Goal: Information Seeking & Learning: Understand process/instructions

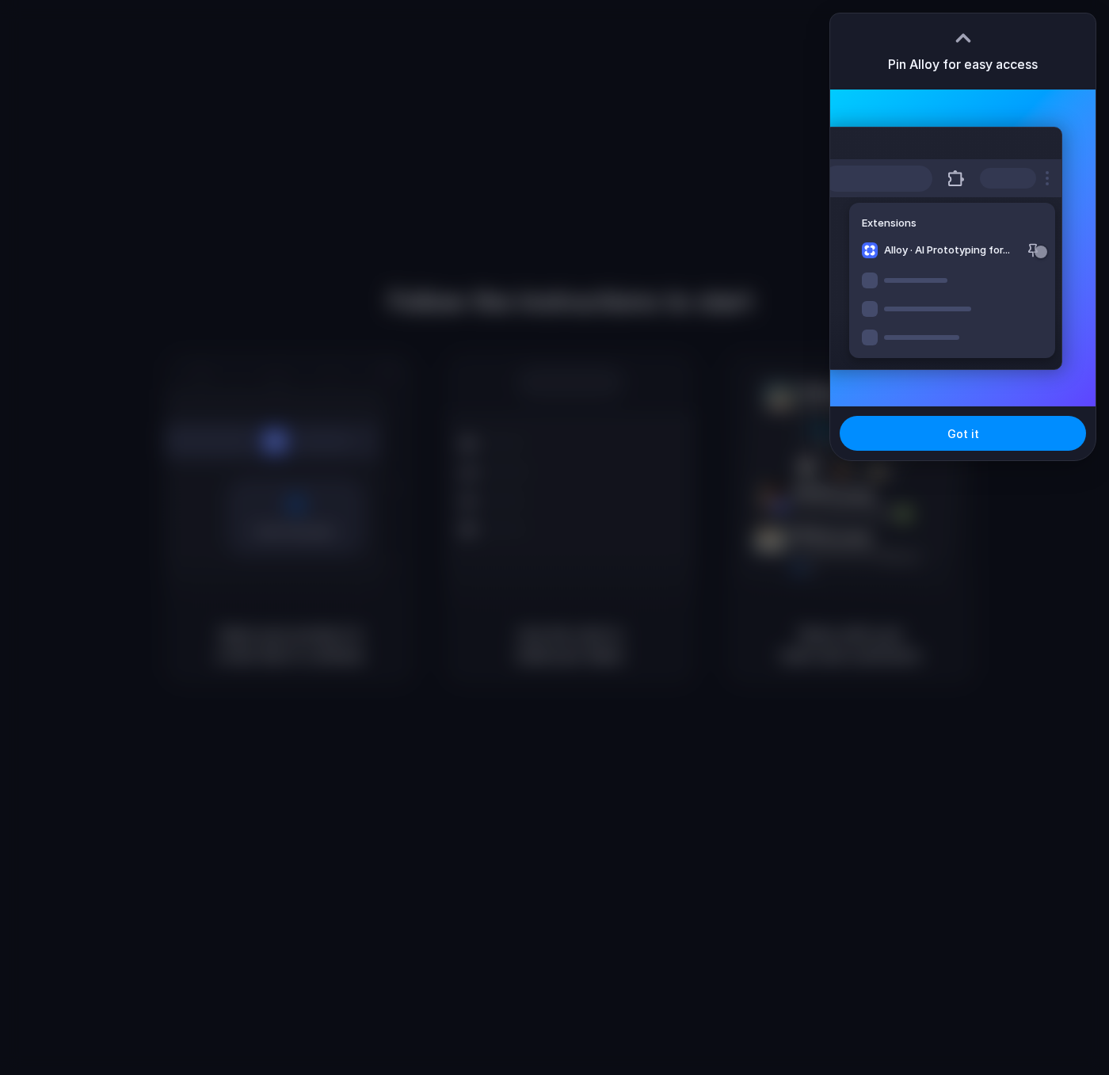
click at [974, 40] on div at bounding box center [964, 38] width 24 height 24
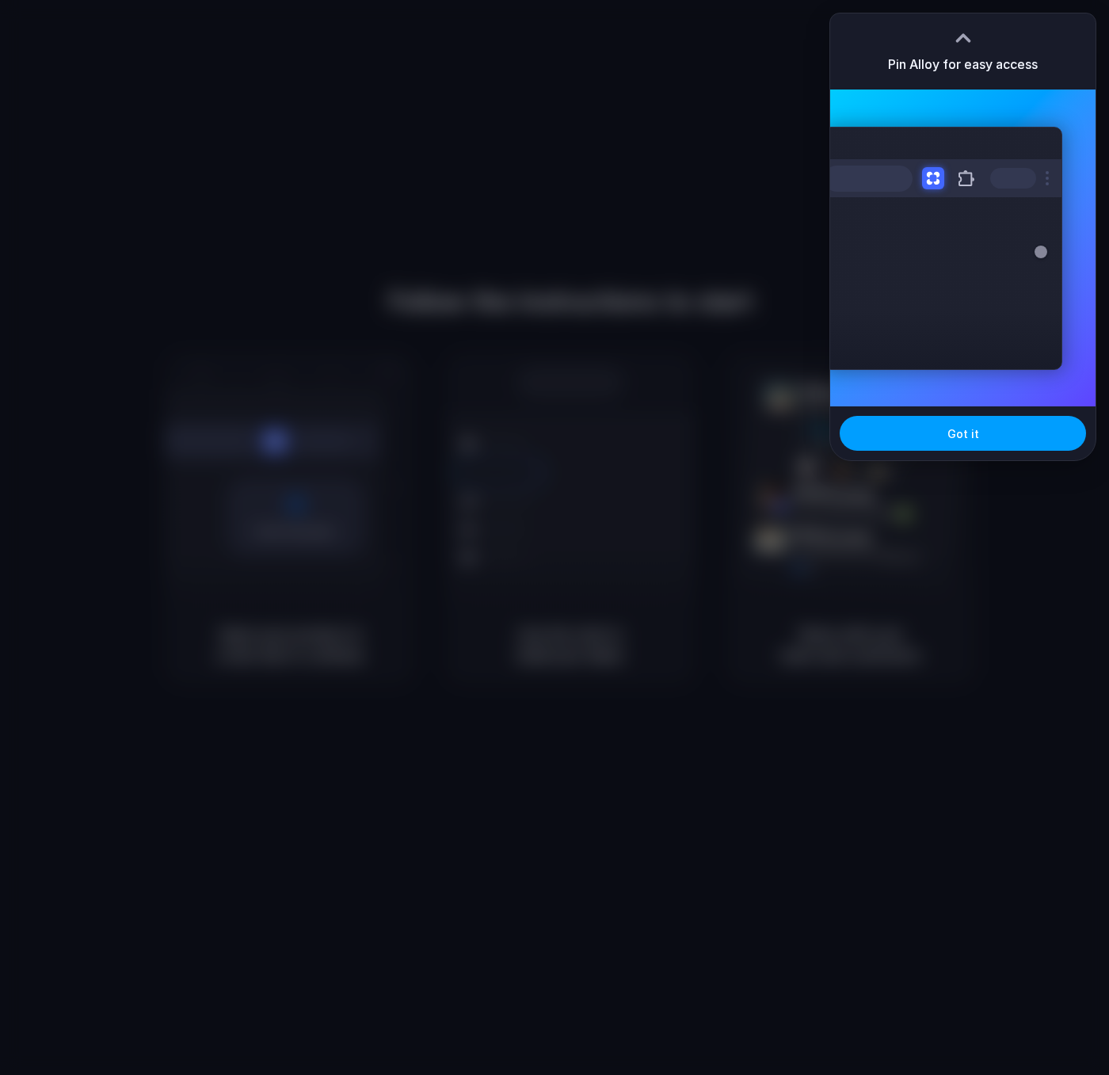
click at [975, 436] on span "Got it" at bounding box center [964, 434] width 32 height 17
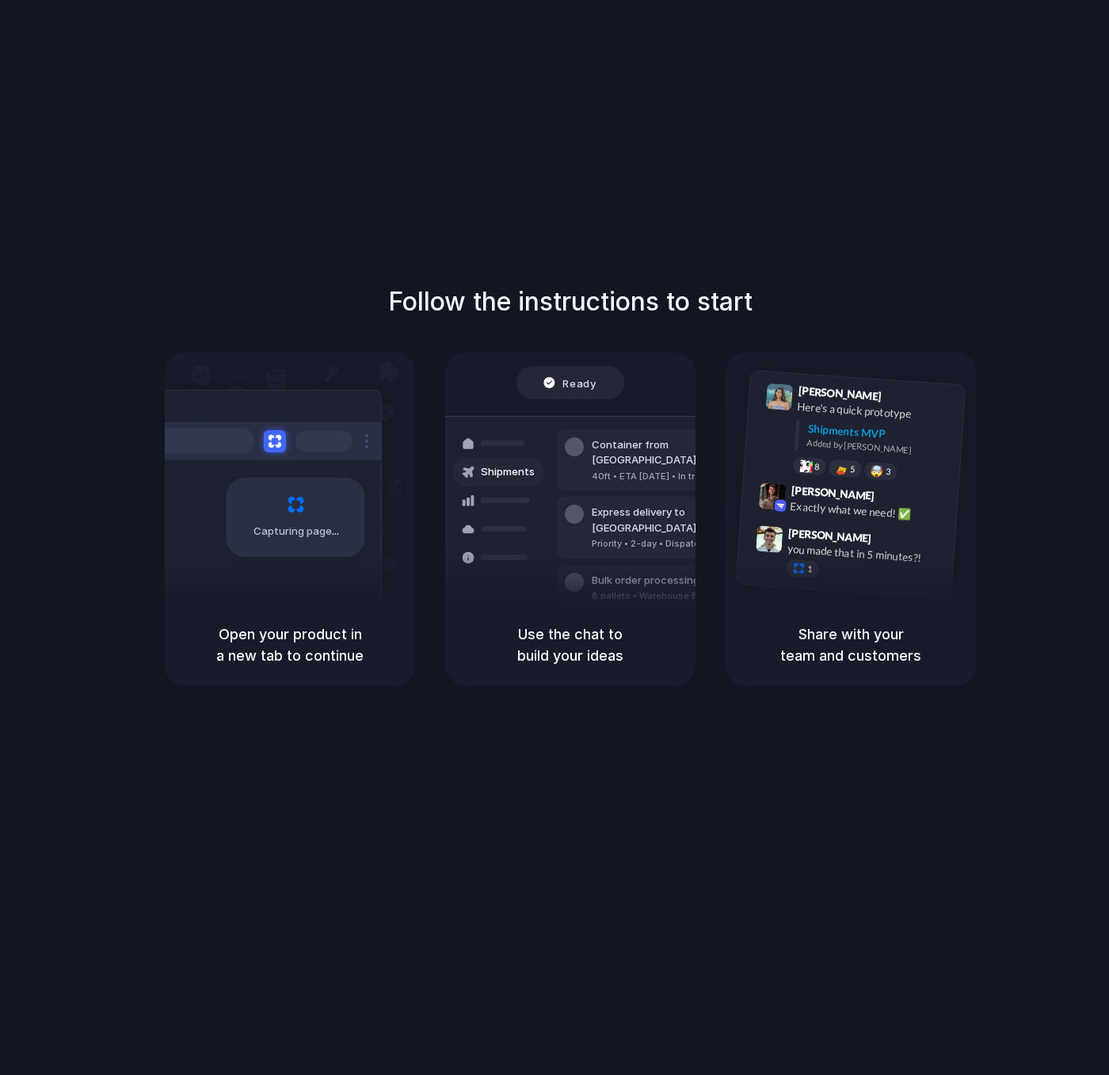
click at [707, 155] on div "Follow the instructions to start Capturing page Open your product in a new tab …" at bounding box center [570, 553] width 1141 height 1107
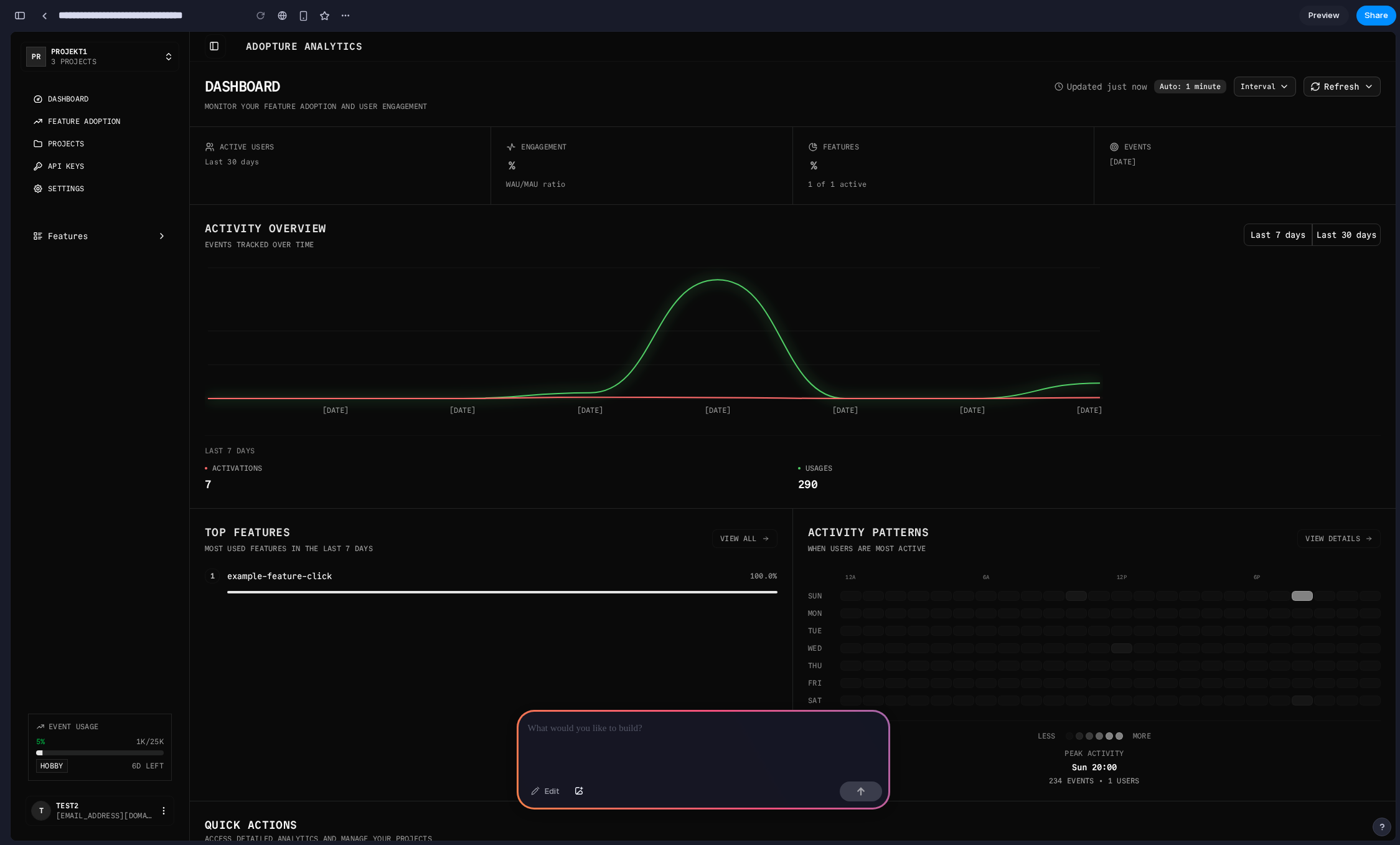
click at [123, 64] on span "3 projects" at bounding box center [104, 61] width 108 height 10
click at [123, 59] on span "3 projects" at bounding box center [104, 61] width 108 height 10
click at [173, 57] on icon "button" at bounding box center [168, 57] width 10 height 10
click at [97, 103] on link "Dashboard" at bounding box center [100, 98] width 144 height 20
click at [92, 124] on span "Feature Adoption" at bounding box center [84, 121] width 73 height 10
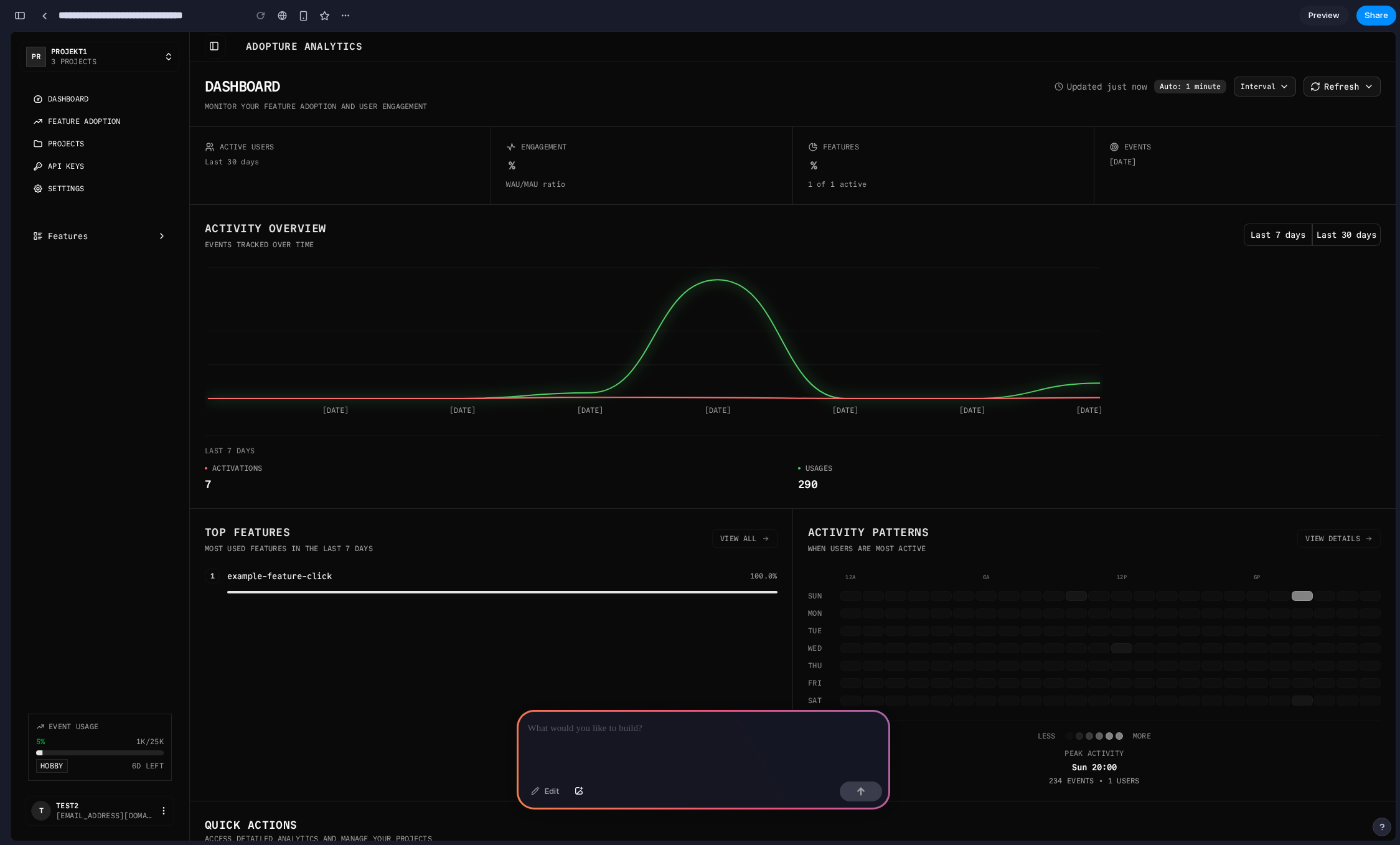
click at [83, 146] on span "Projects" at bounding box center [66, 144] width 36 height 10
click at [80, 158] on link "API Keys" at bounding box center [100, 166] width 144 height 20
click at [83, 239] on span "Features" at bounding box center [68, 236] width 40 height 13
click at [104, 756] on div "5% 1K/25K HOBBY 6D LEFT" at bounding box center [100, 755] width 127 height 36
click at [742, 746] on div at bounding box center [703, 743] width 373 height 67
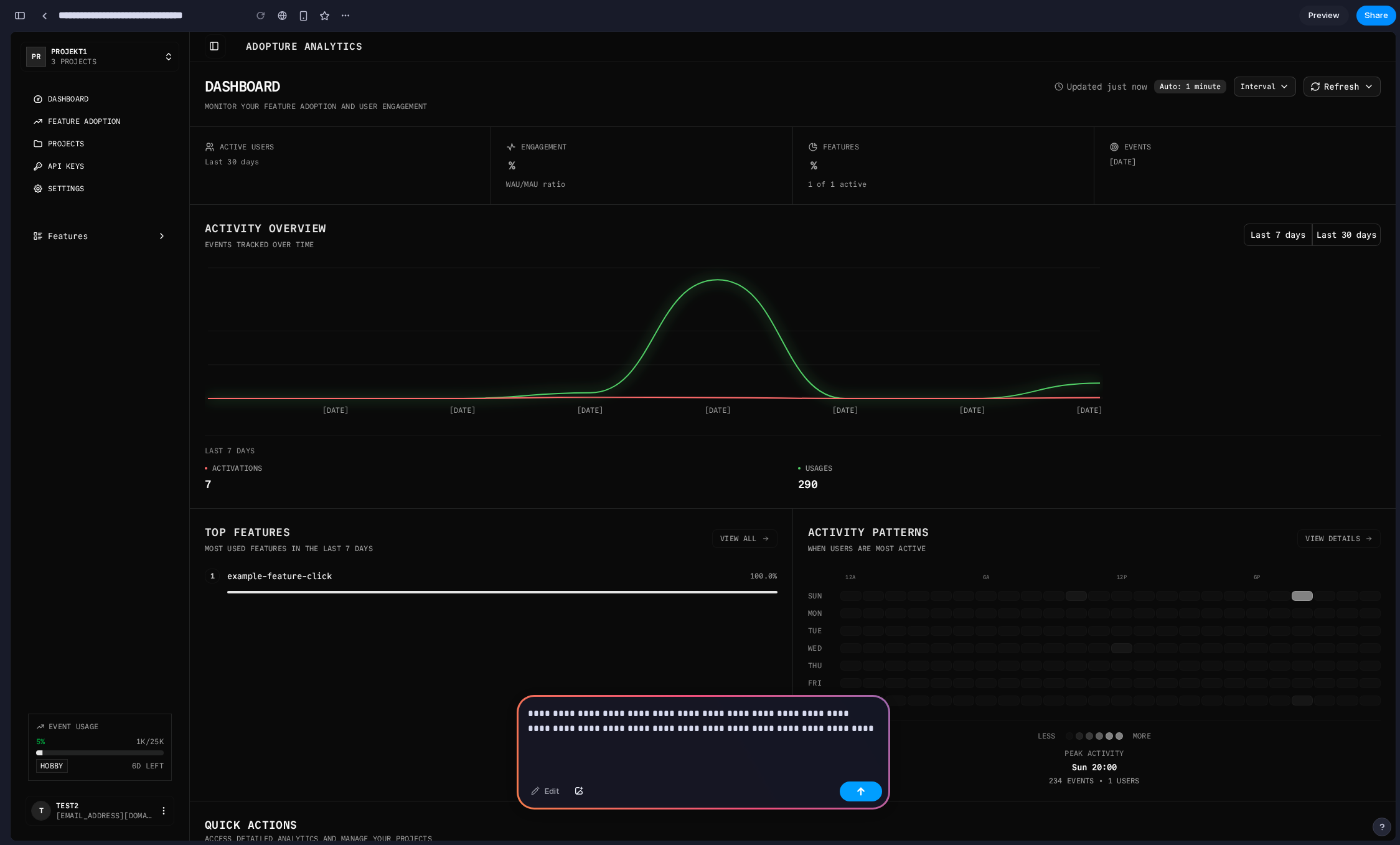
click at [868, 794] on button "button" at bounding box center [861, 792] width 42 height 20
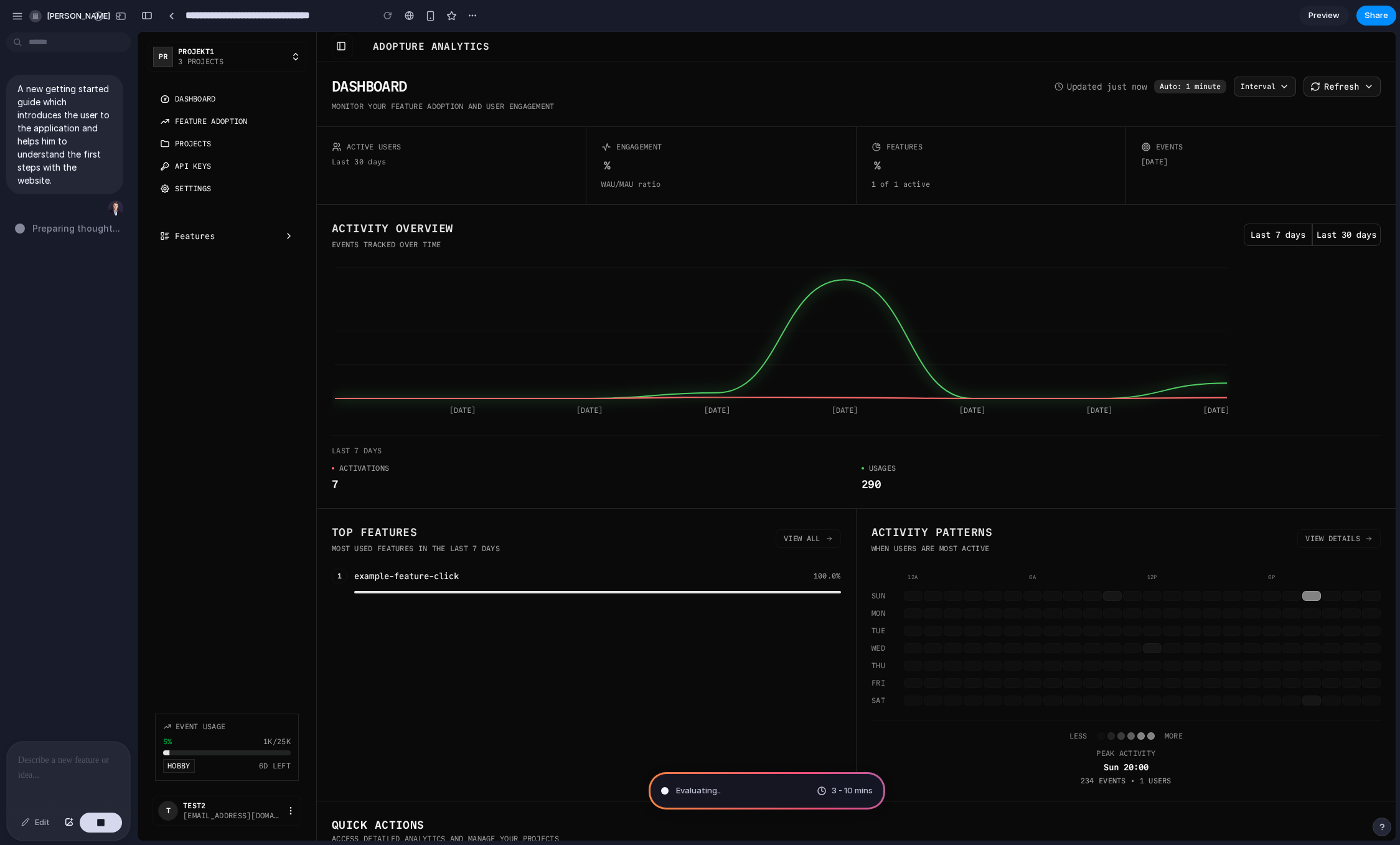
type input "**********"
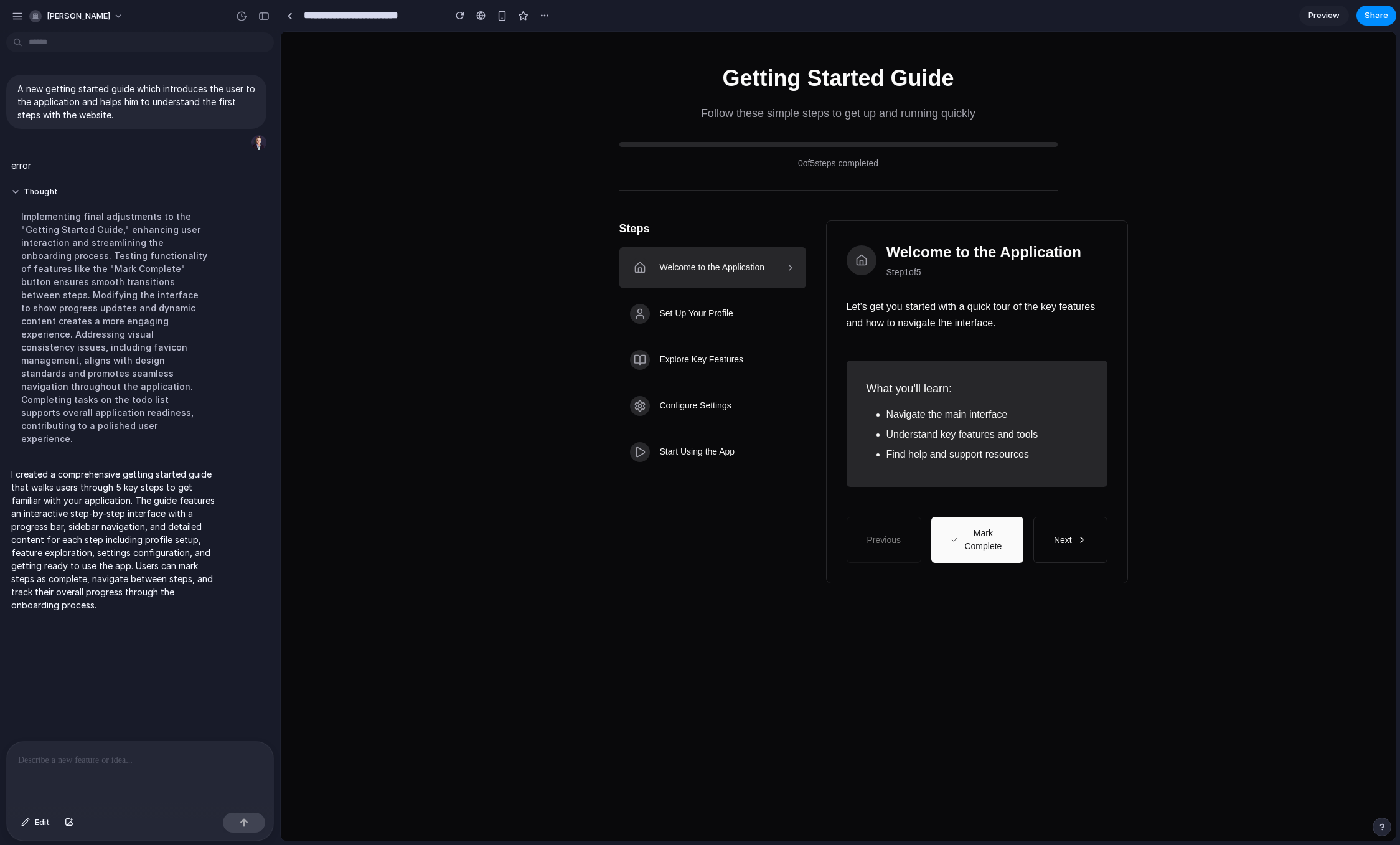
click at [726, 566] on div "Steps Welcome to the Application Set Up Your Profile Explore Key Features Confi…" at bounding box center [838, 402] width 438 height 363
click at [724, 563] on div "Steps Welcome to the Application Set Up Your Profile Explore Key Features Confi…" at bounding box center [838, 402] width 438 height 363
click at [924, 369] on div "What you'll learn: Navigate the main interface Understand key features and tool…" at bounding box center [977, 424] width 261 height 127
click at [999, 452] on li "Find help and support resources" at bounding box center [987, 454] width 201 height 15
click at [1009, 548] on button "Mark Complete" at bounding box center [977, 540] width 92 height 46
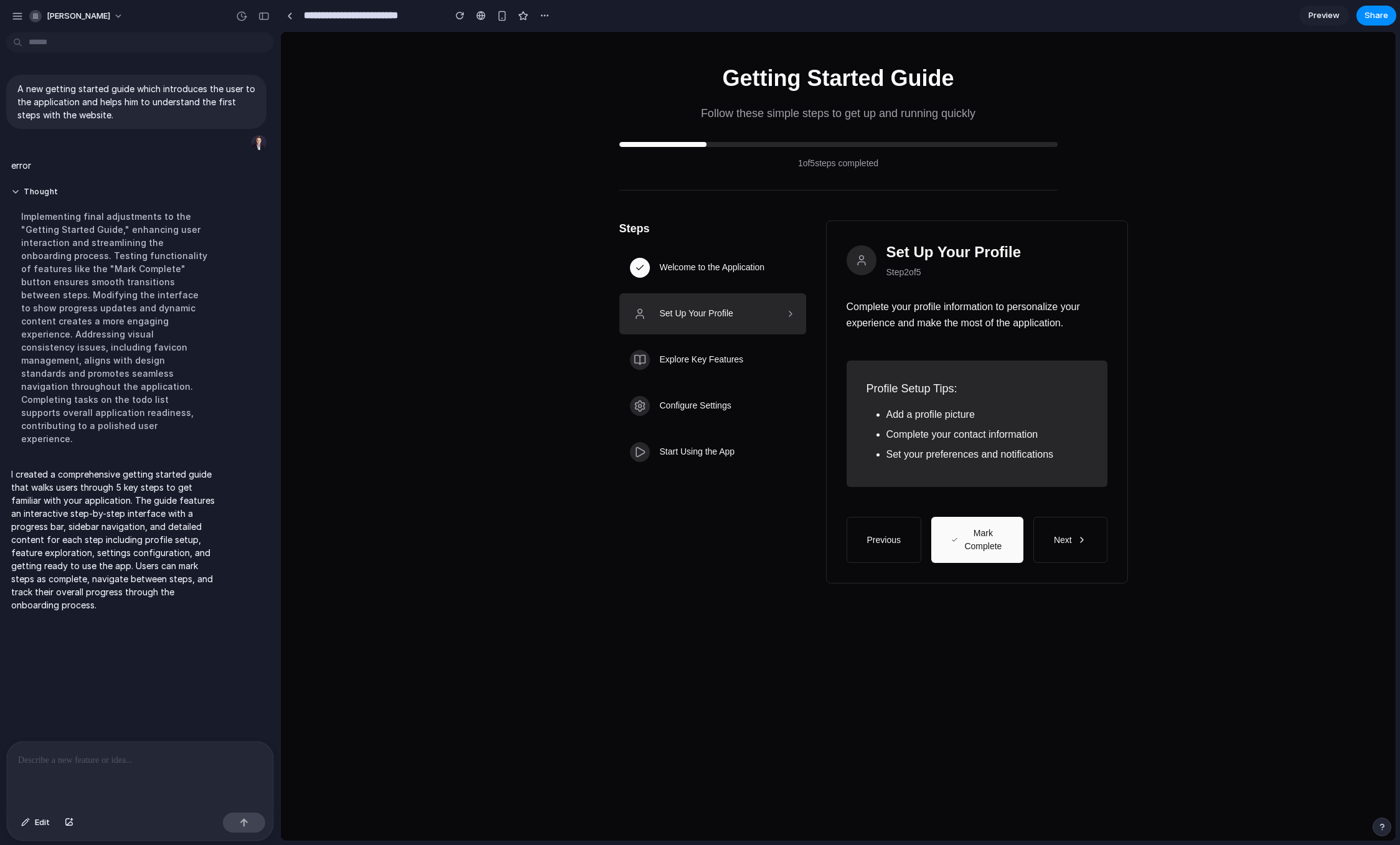
click at [981, 534] on button "Mark Complete" at bounding box center [977, 540] width 92 height 46
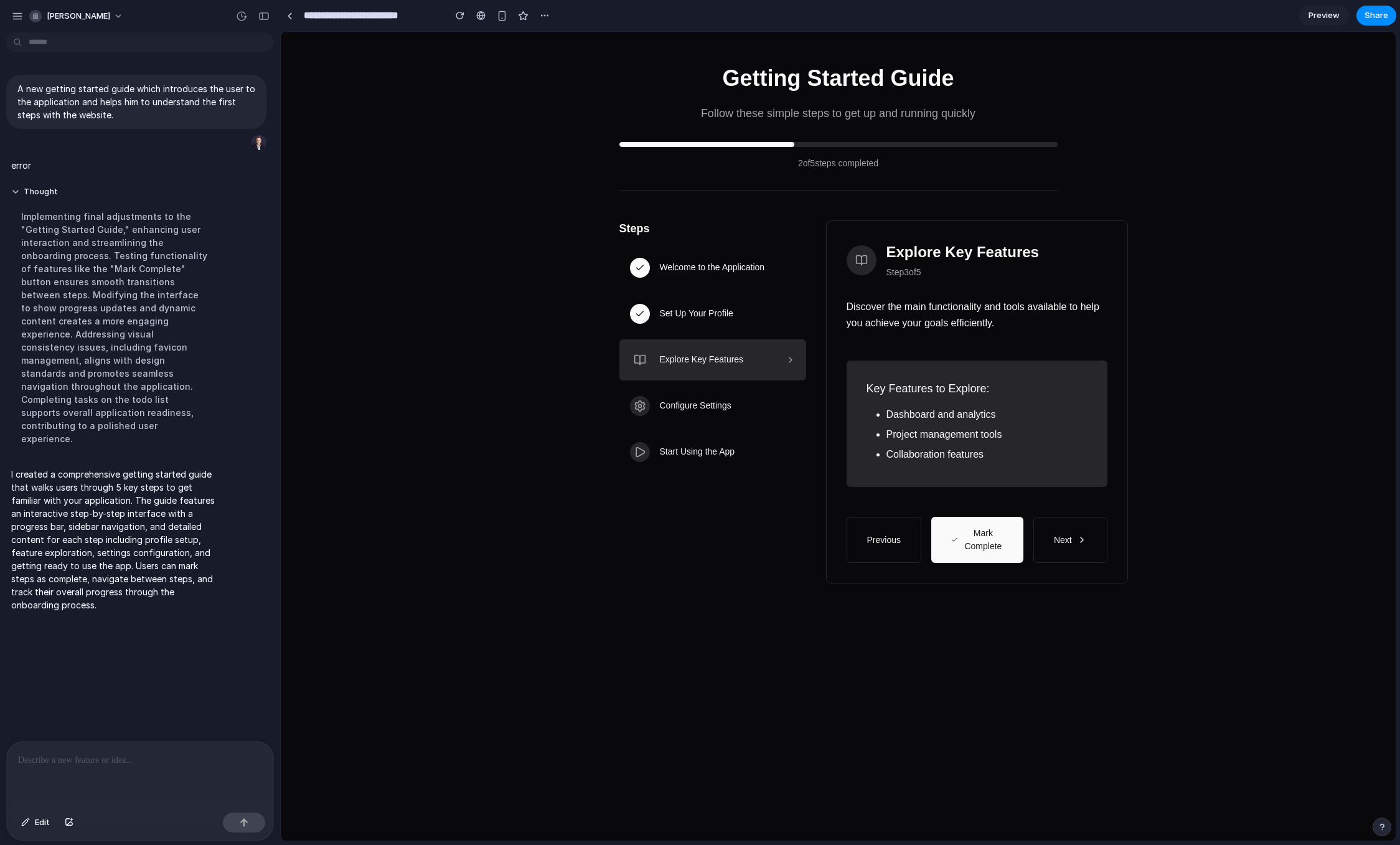
click at [981, 535] on button "Mark Complete" at bounding box center [977, 540] width 92 height 46
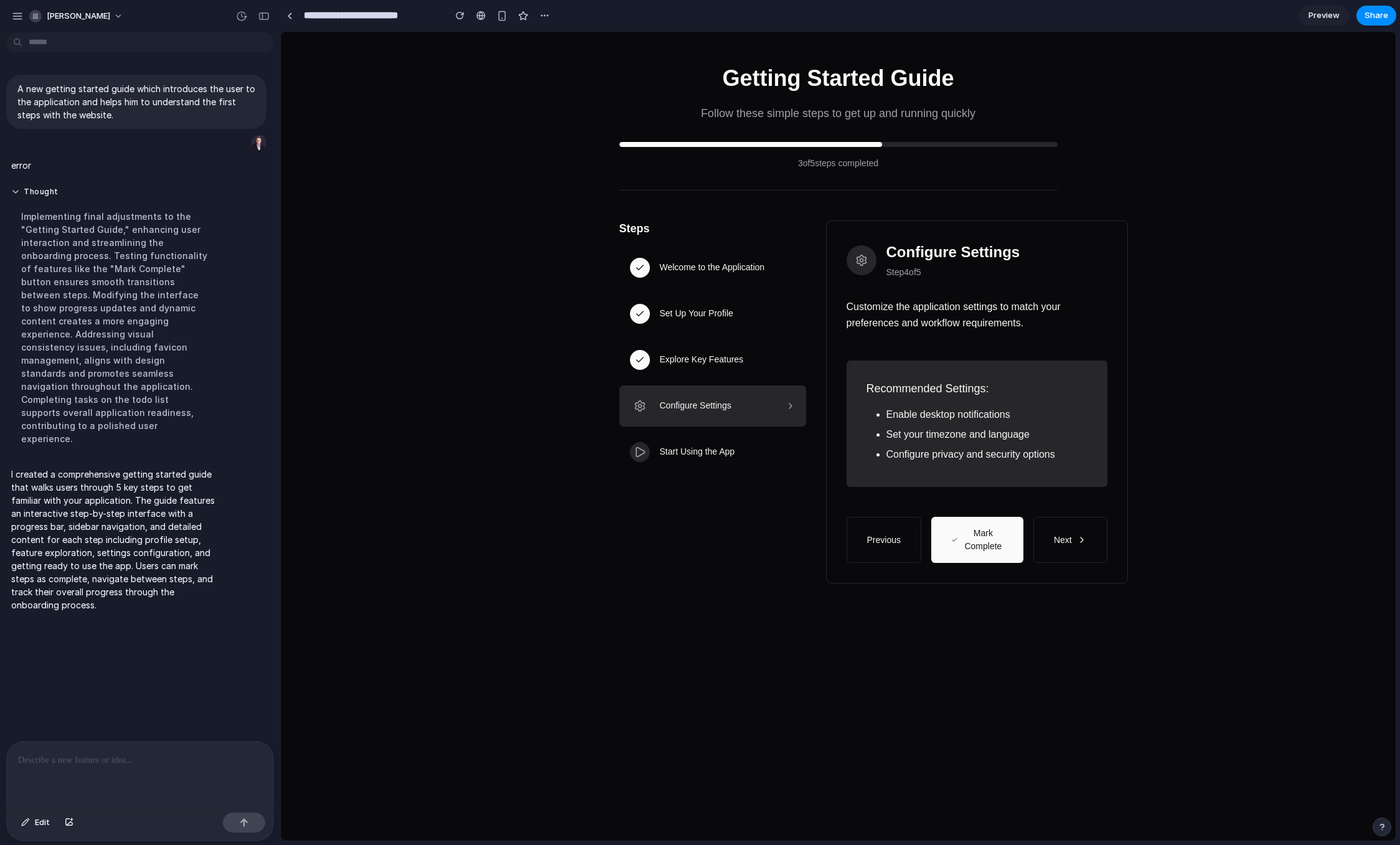
click at [981, 535] on button "Mark Complete" at bounding box center [977, 540] width 92 height 46
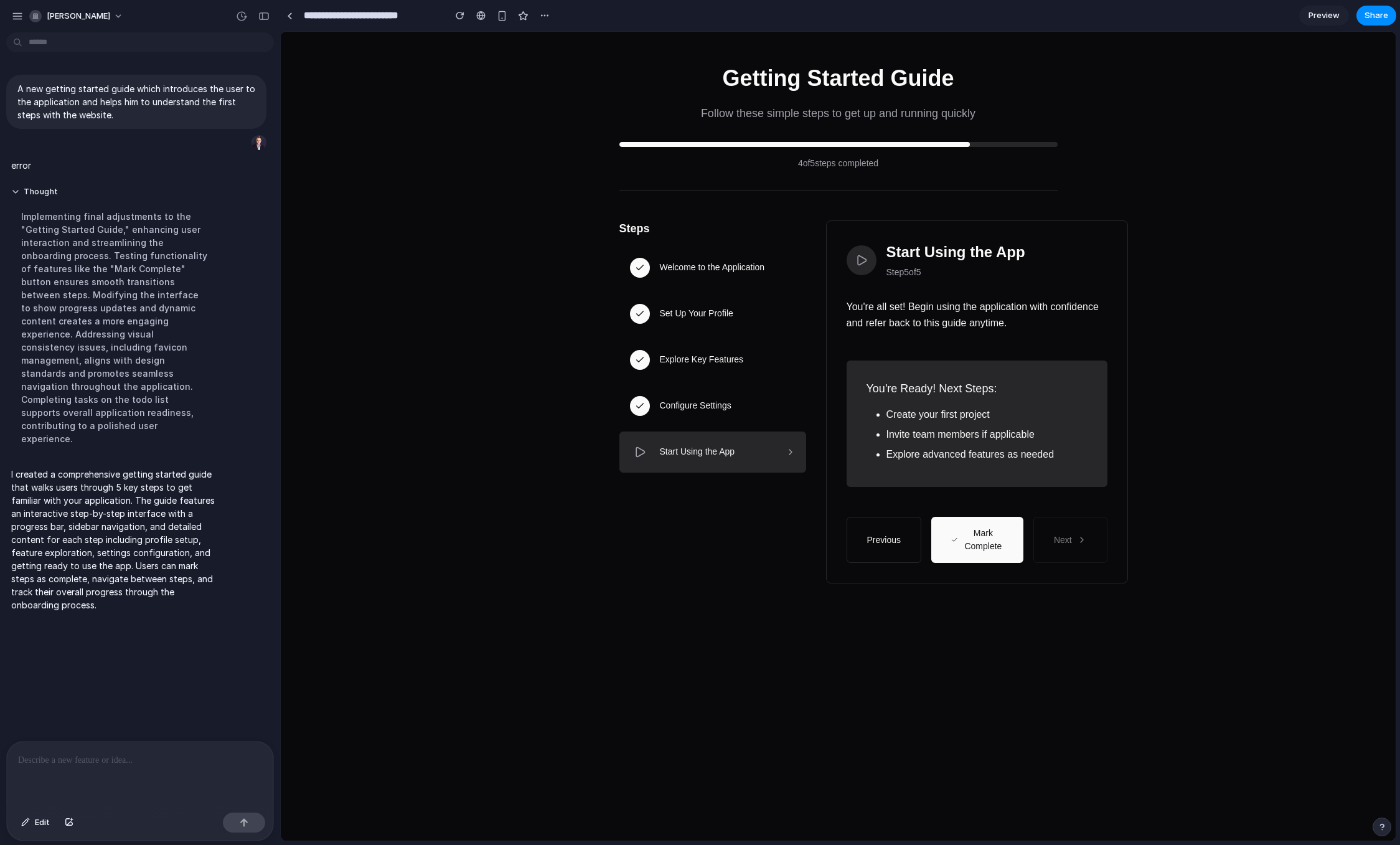
click at [991, 553] on button "Mark Complete" at bounding box center [977, 540] width 92 height 46
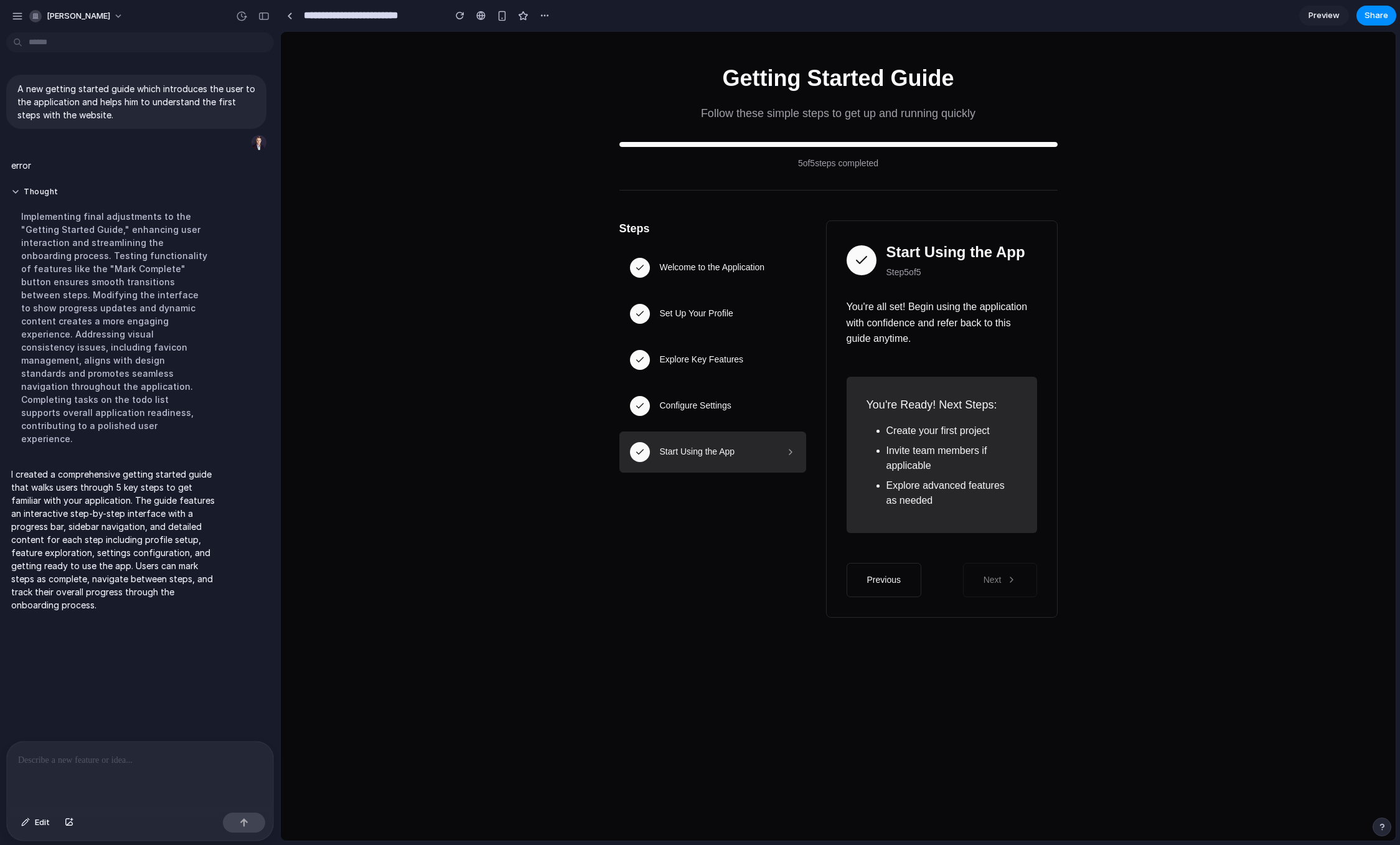
click at [964, 530] on div "You're Ready! Next Steps: Create your first project Invite team members if appl…" at bounding box center [942, 454] width 190 height 156
click at [870, 578] on button "Previous" at bounding box center [884, 580] width 75 height 35
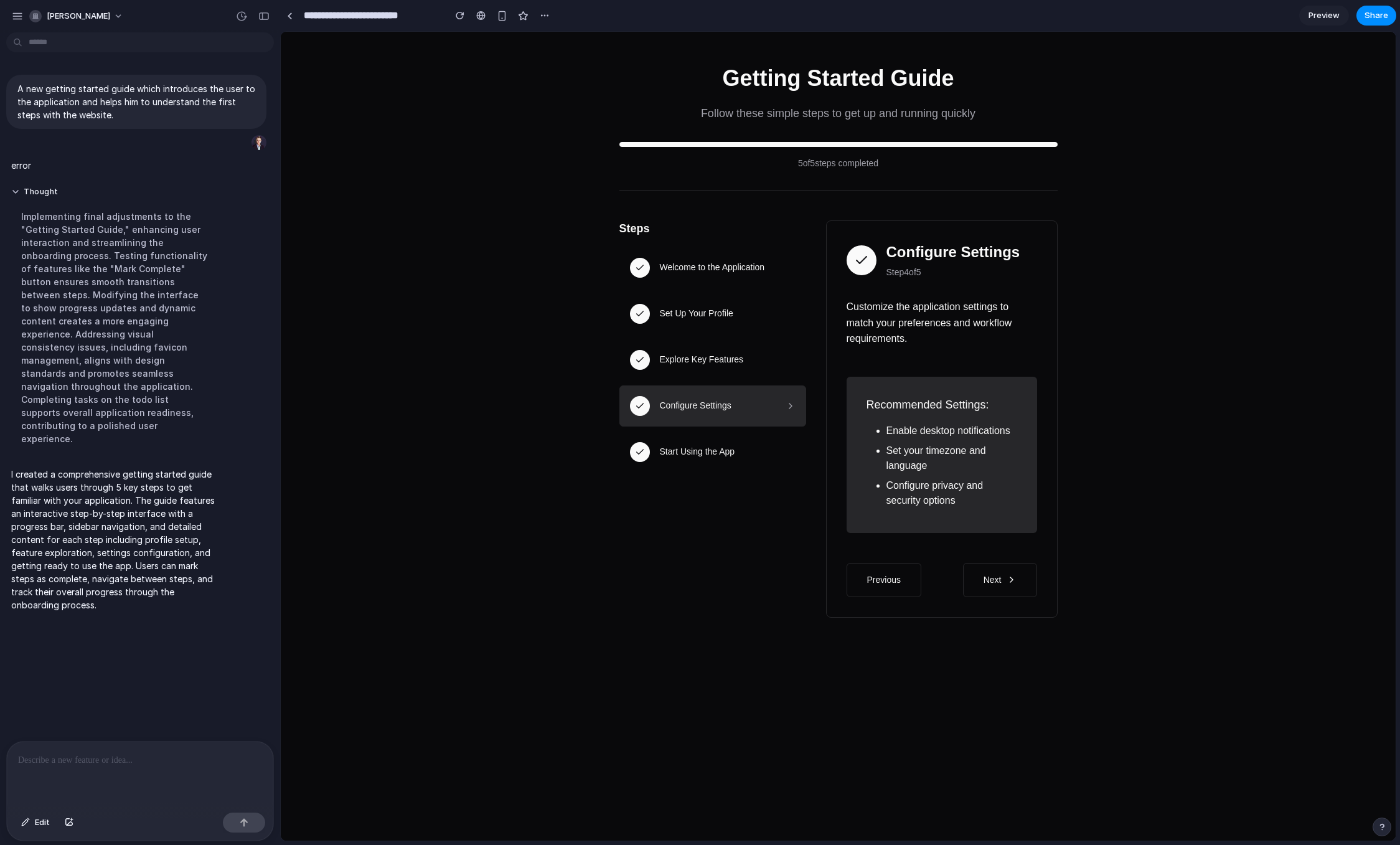
click at [871, 576] on button "Previous" at bounding box center [884, 580] width 75 height 35
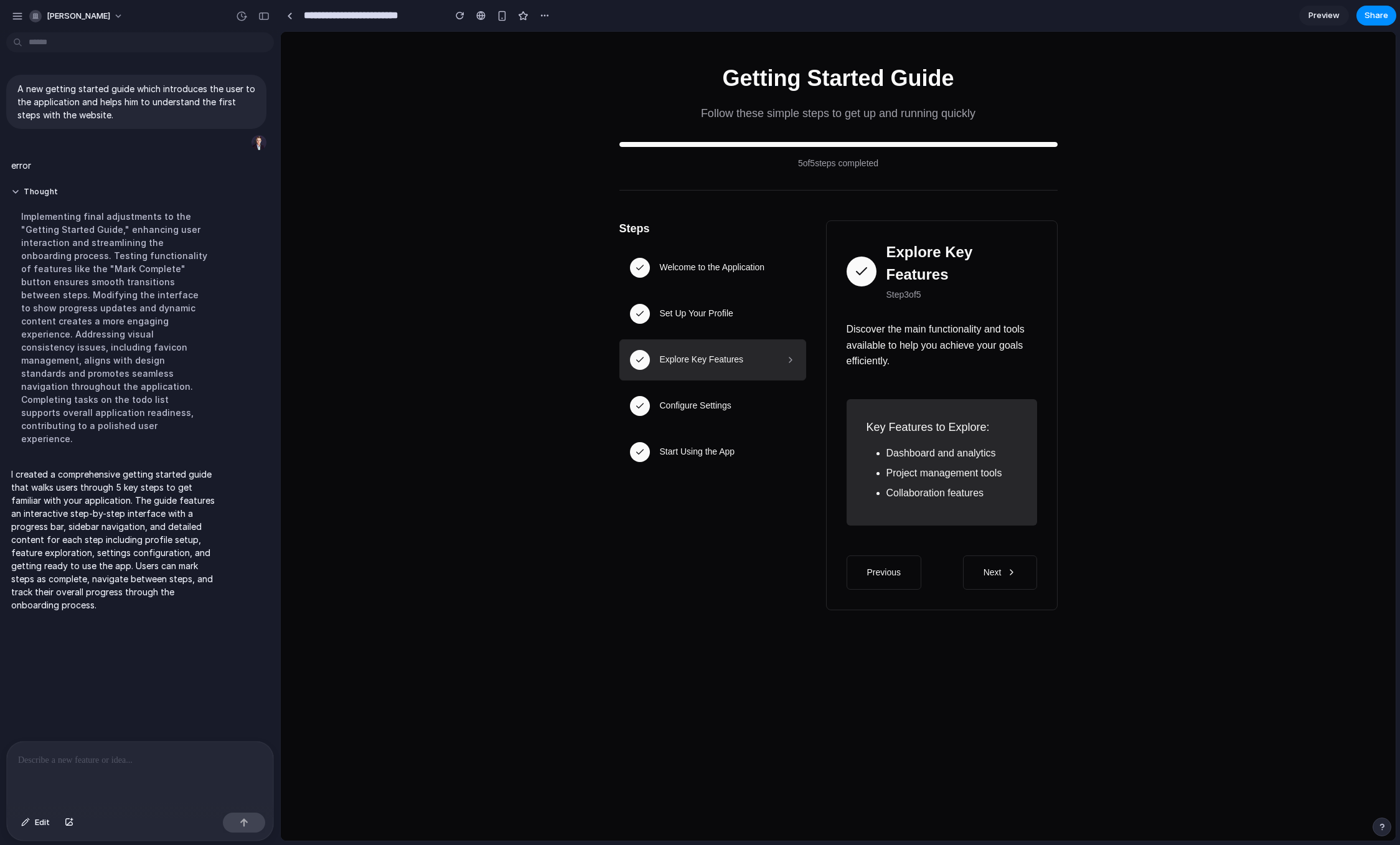
click at [871, 576] on div "Explore Key Features Step 3 of 5 Discover the main functionality and tools avai…" at bounding box center [942, 416] width 232 height 390
click at [362, 237] on div "Getting Started Guide Follow these simple steps to get up and running quickly 5…" at bounding box center [837, 435] width 1115 height 809
click at [1296, 26] on section "**********" at bounding box center [838, 16] width 1116 height 31
click at [1307, 20] on link "Preview" at bounding box center [1324, 15] width 49 height 20
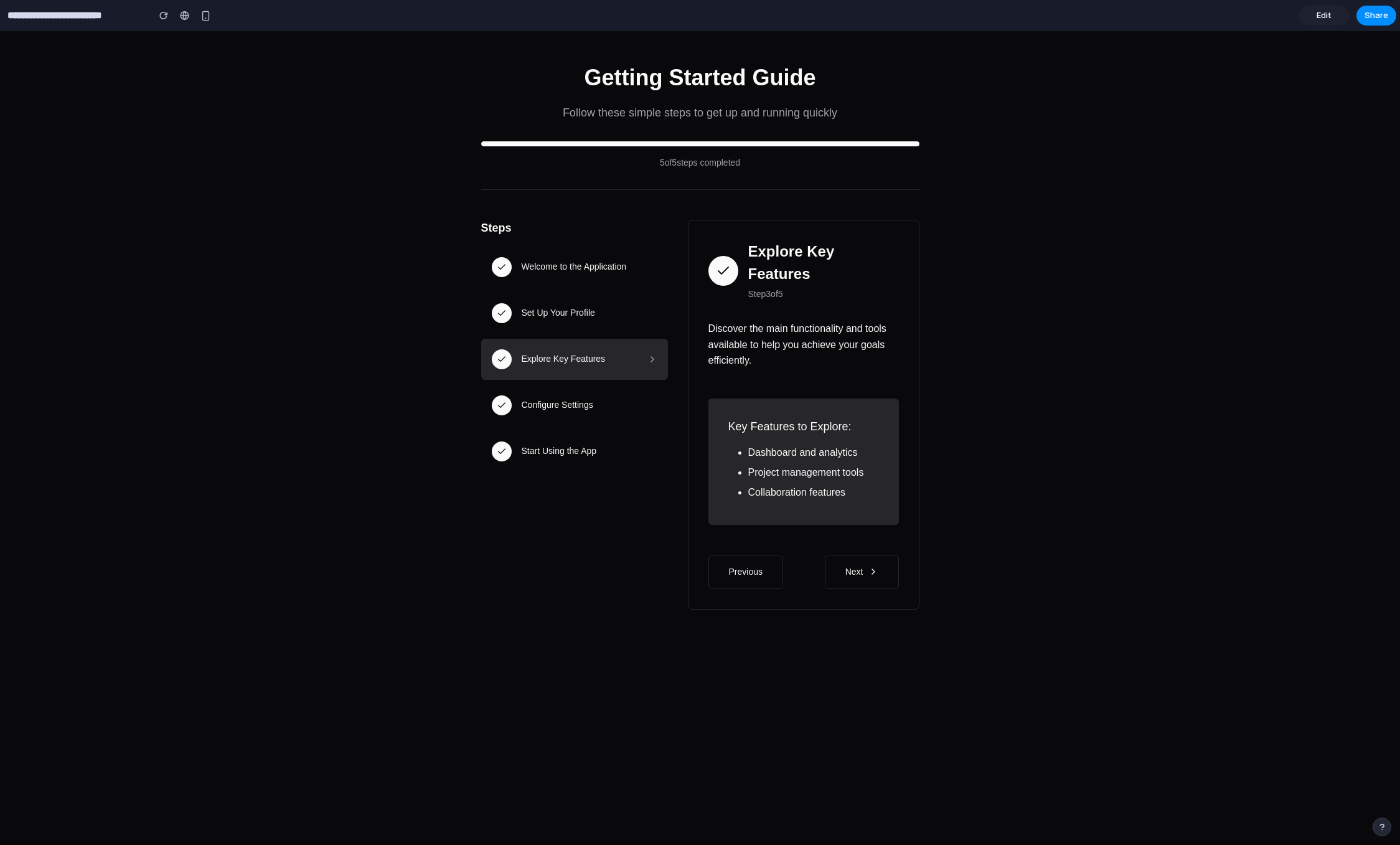
click at [856, 555] on button "Next" at bounding box center [862, 572] width 74 height 35
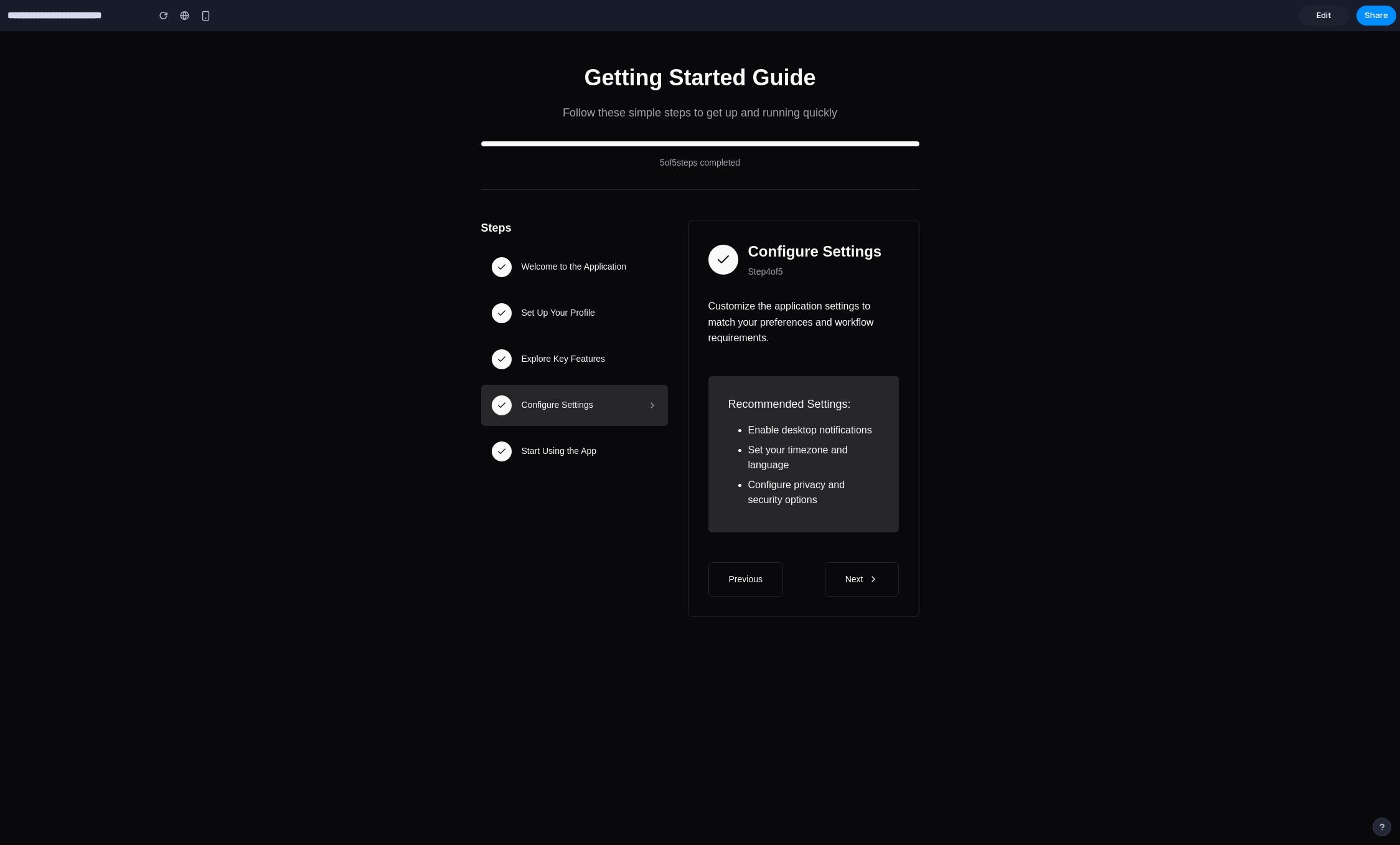
click at [832, 586] on button "Next" at bounding box center [862, 580] width 74 height 35
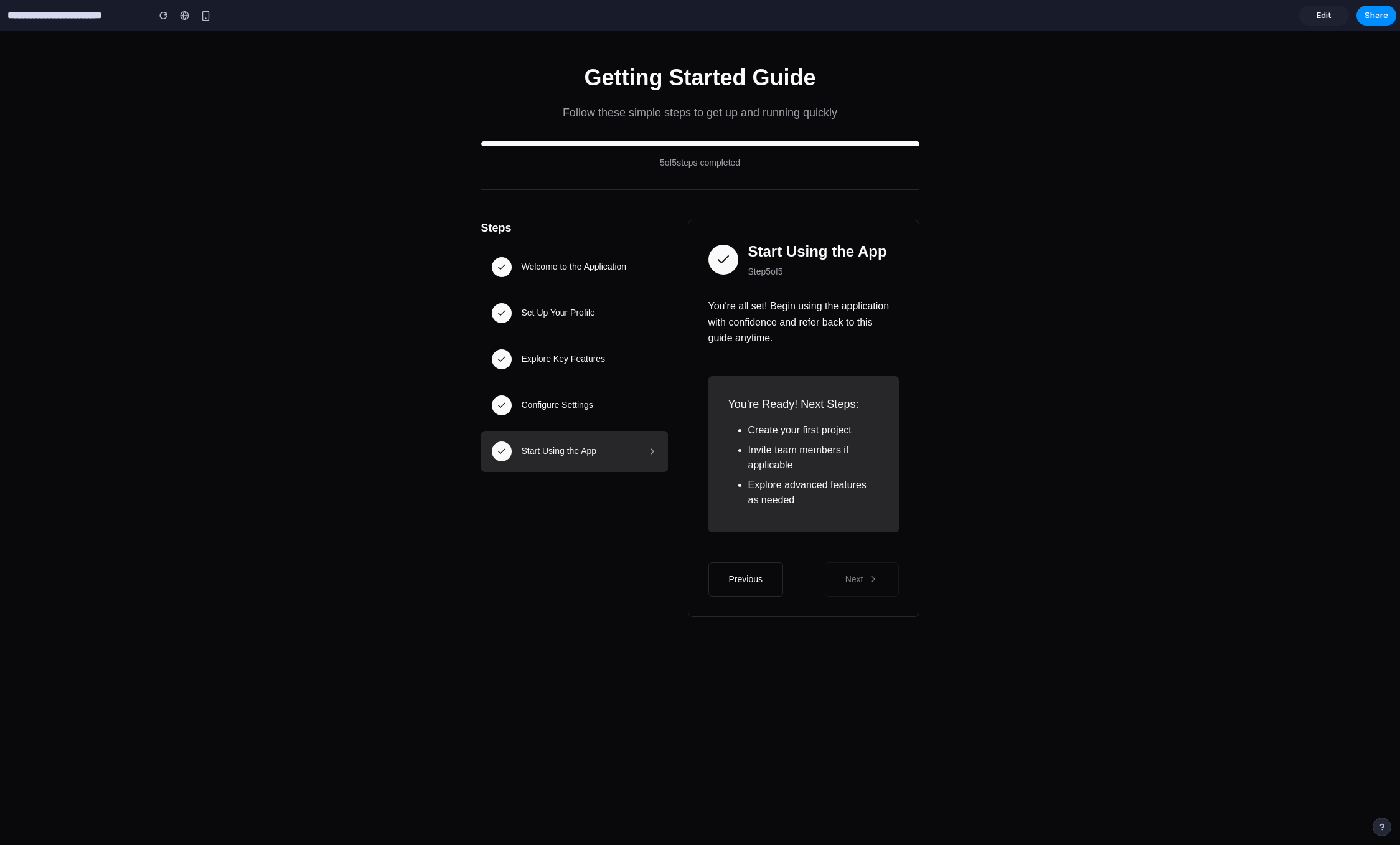
click at [735, 574] on button "Previous" at bounding box center [746, 580] width 75 height 35
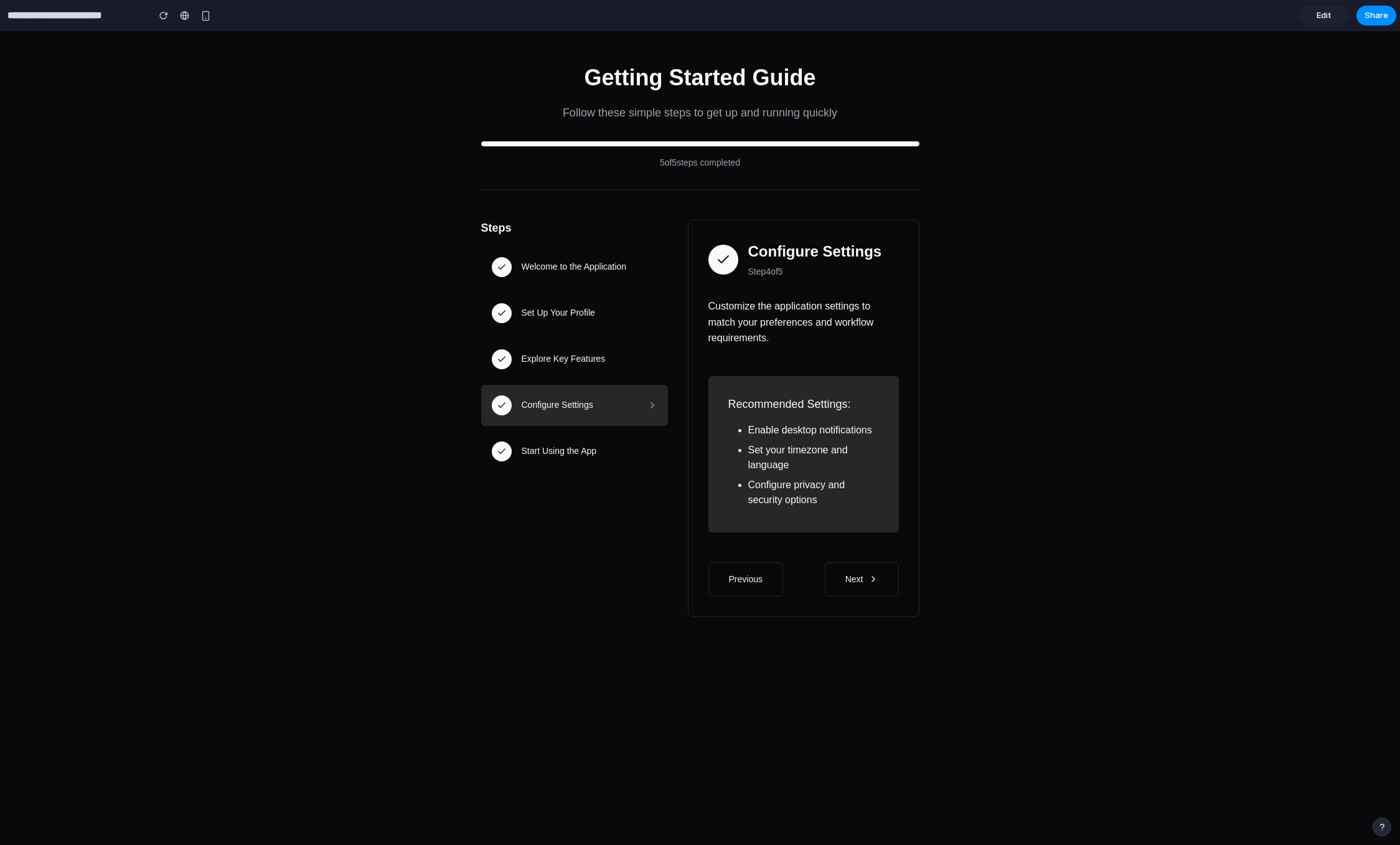
click at [214, 57] on div "Getting Started Guide Follow these simple steps to get up and running quickly 5…" at bounding box center [700, 439] width 1400 height 814
click at [201, 12] on div "button" at bounding box center [205, 15] width 10 height 10
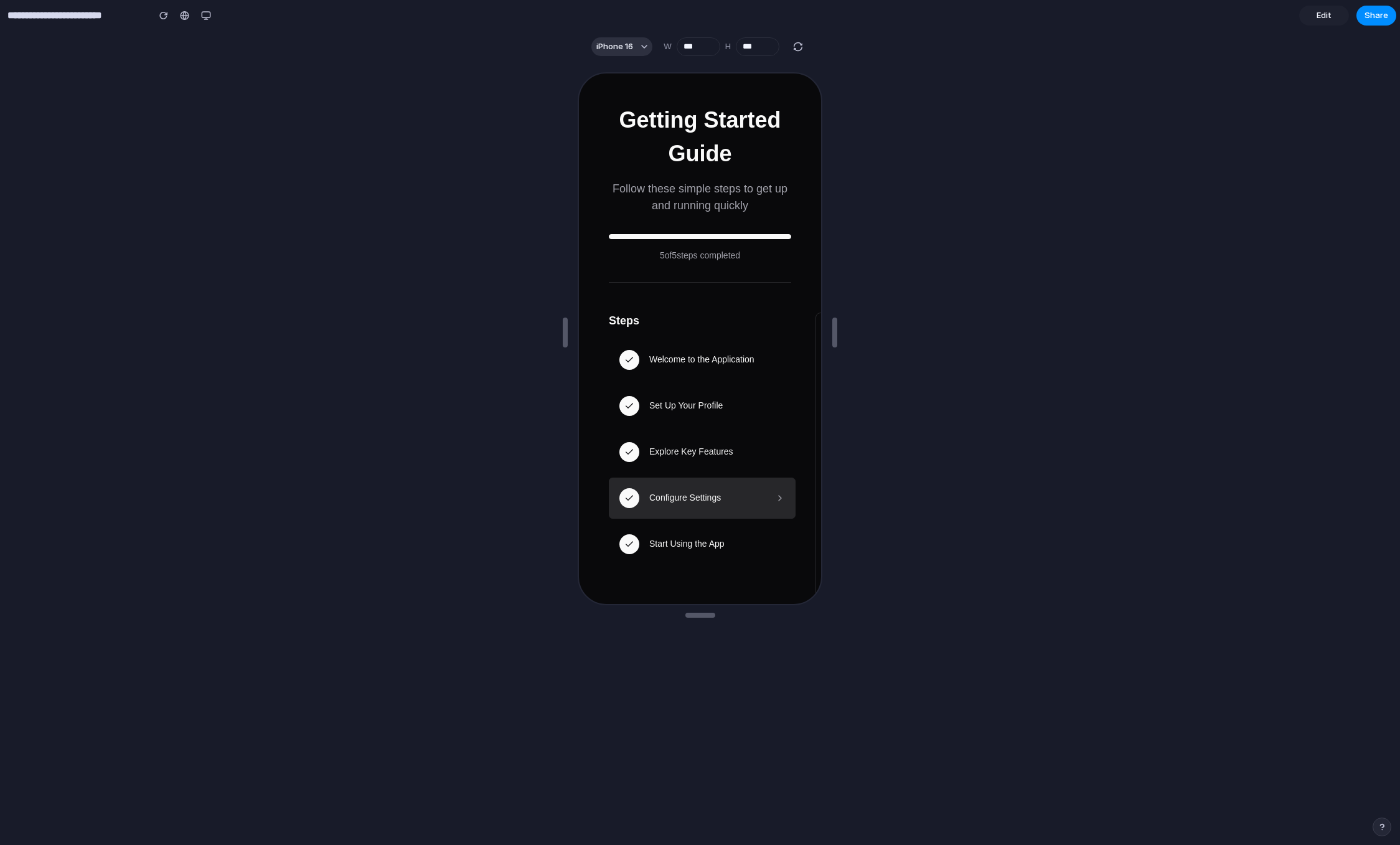
click at [705, 393] on button "Set Up Your Profile" at bounding box center [701, 405] width 187 height 41
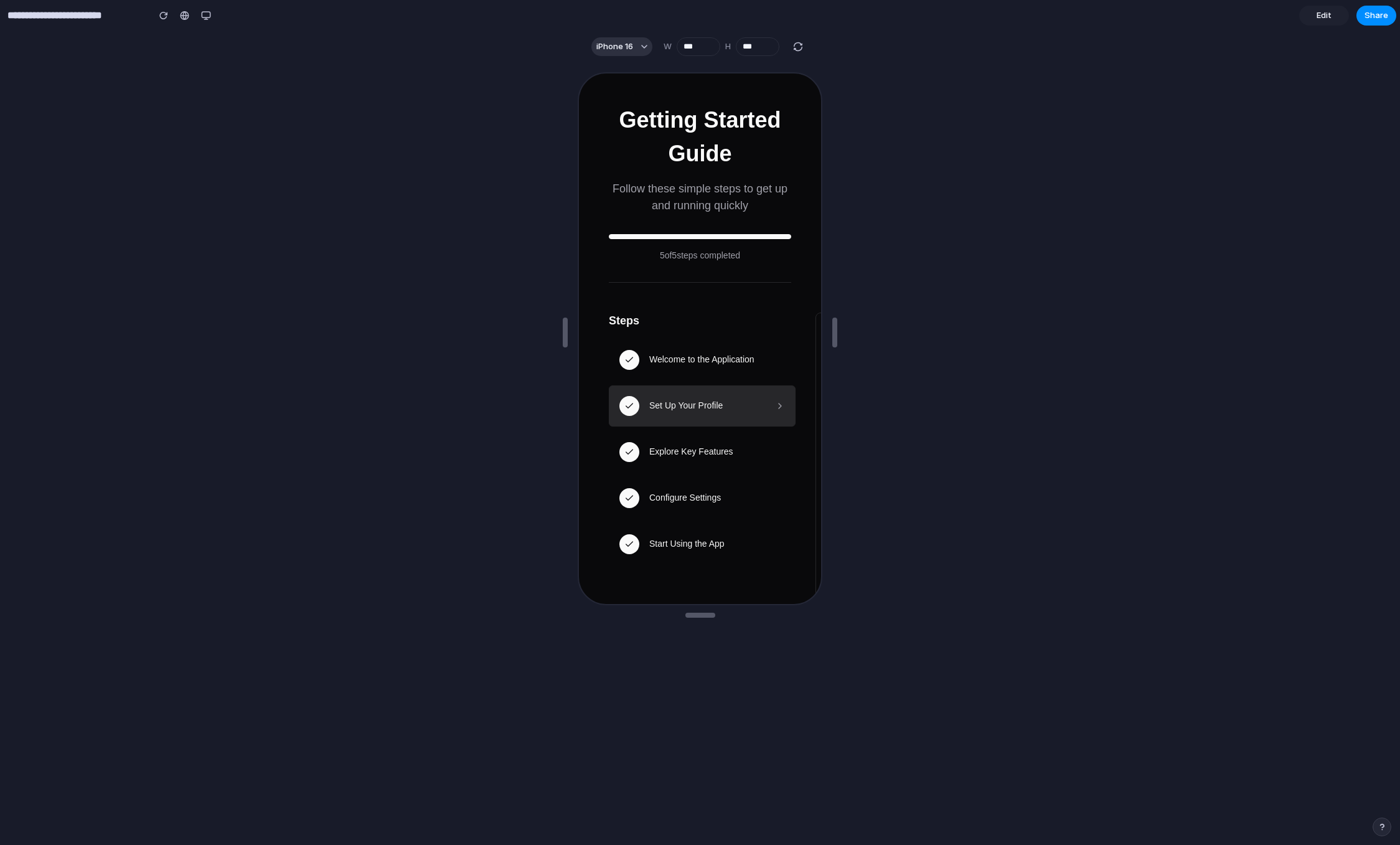
click at [710, 355] on div "Welcome to the Application" at bounding box center [716, 358] width 136 height 13
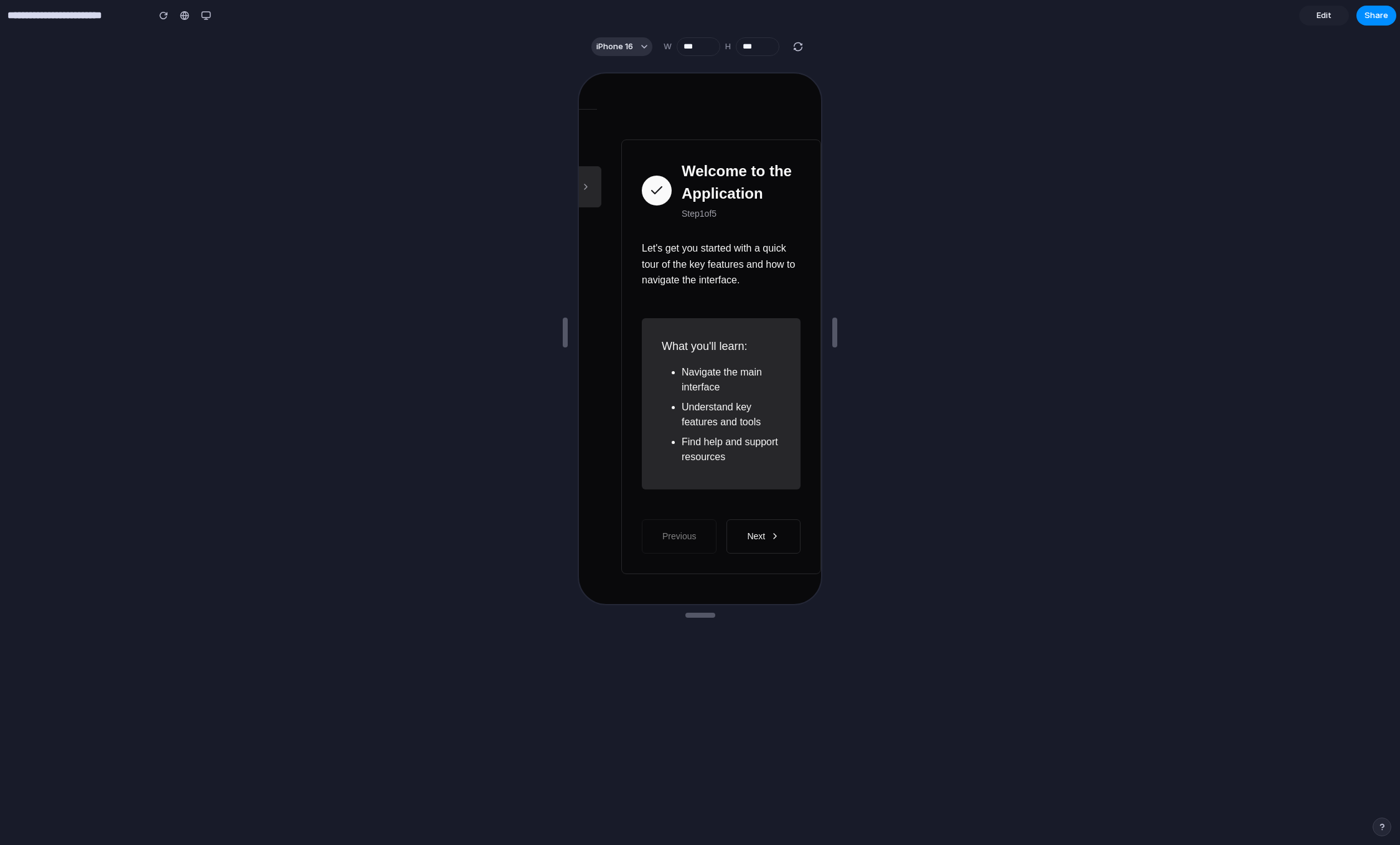
scroll to position [182, 0]
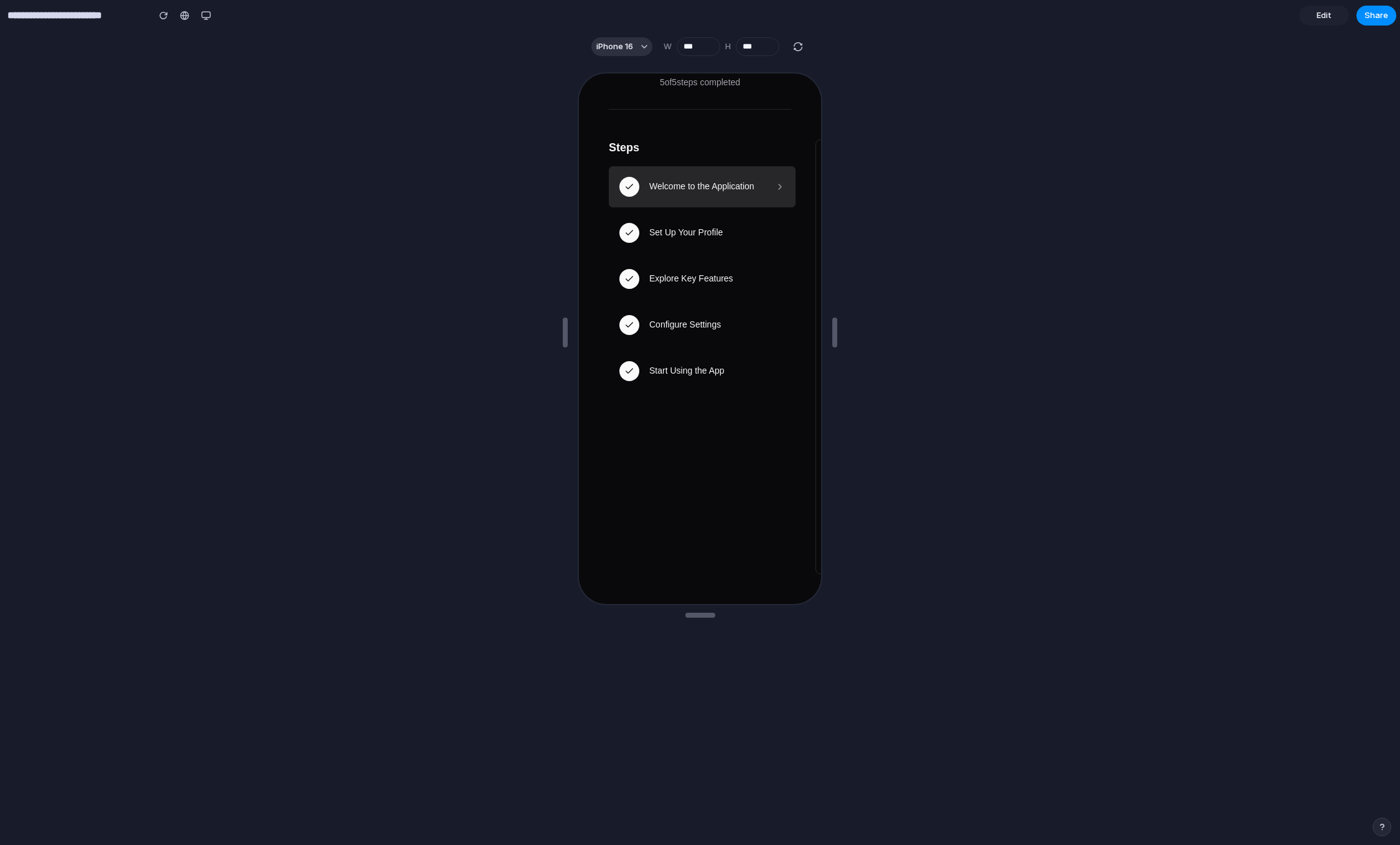
click at [82, 25] on input "**********" at bounding box center [75, 16] width 140 height 23
